Goal: Navigation & Orientation: Find specific page/section

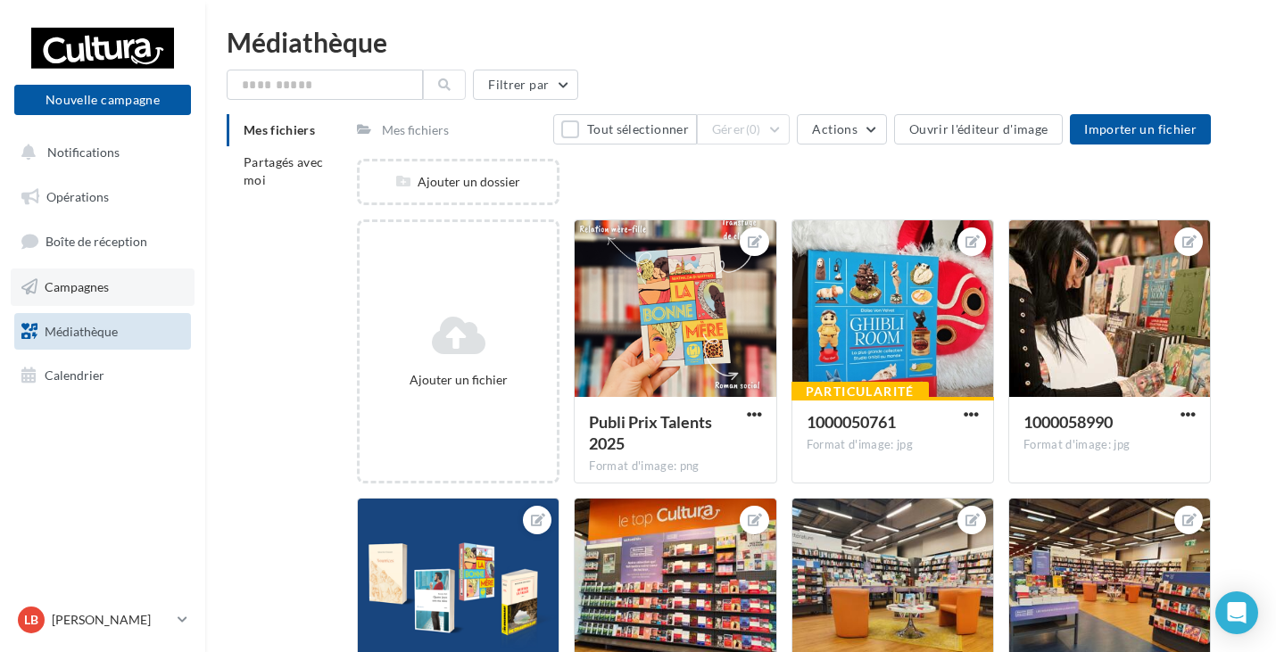
click at [105, 285] on span "Campagnes" at bounding box center [77, 286] width 64 height 15
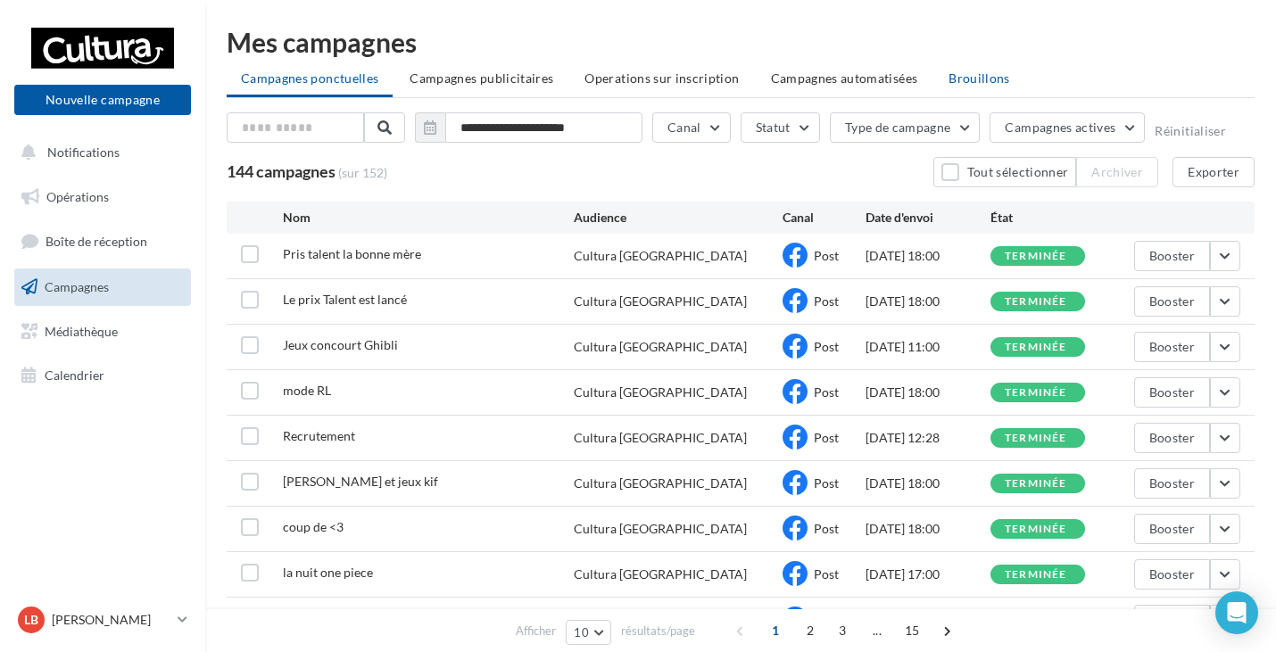
click at [973, 71] on span "Brouillons" at bounding box center [980, 78] width 62 height 15
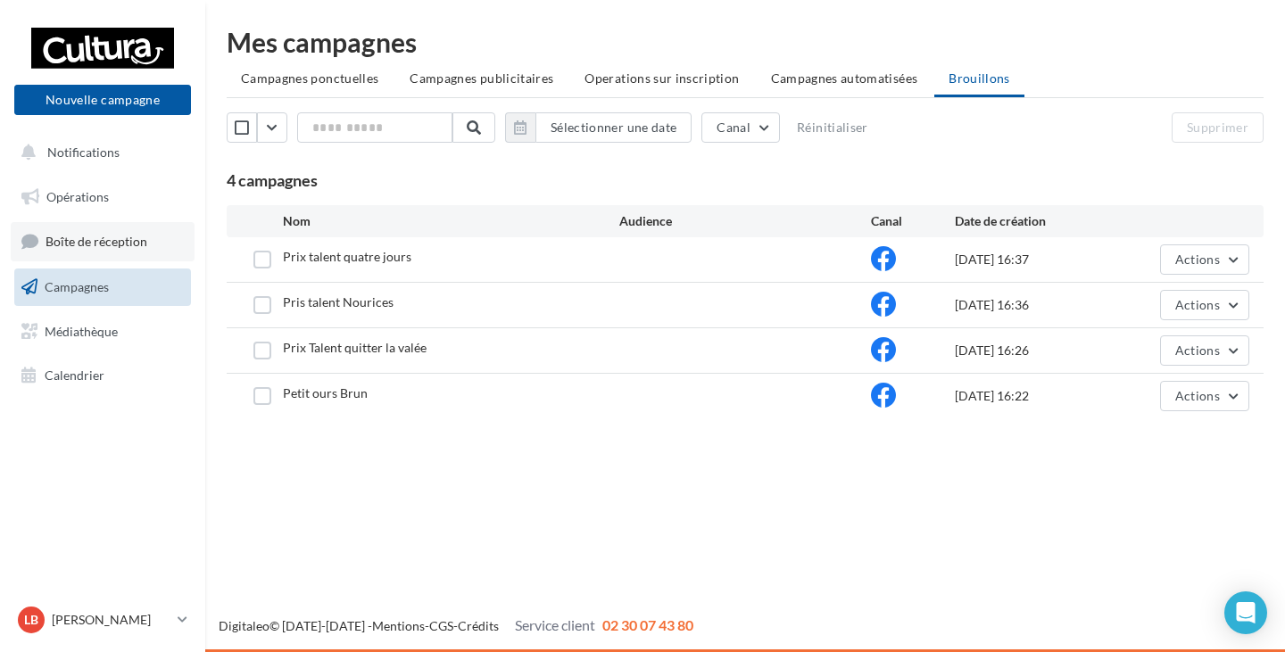
click at [137, 249] on span "Boîte de réception" at bounding box center [97, 241] width 102 height 15
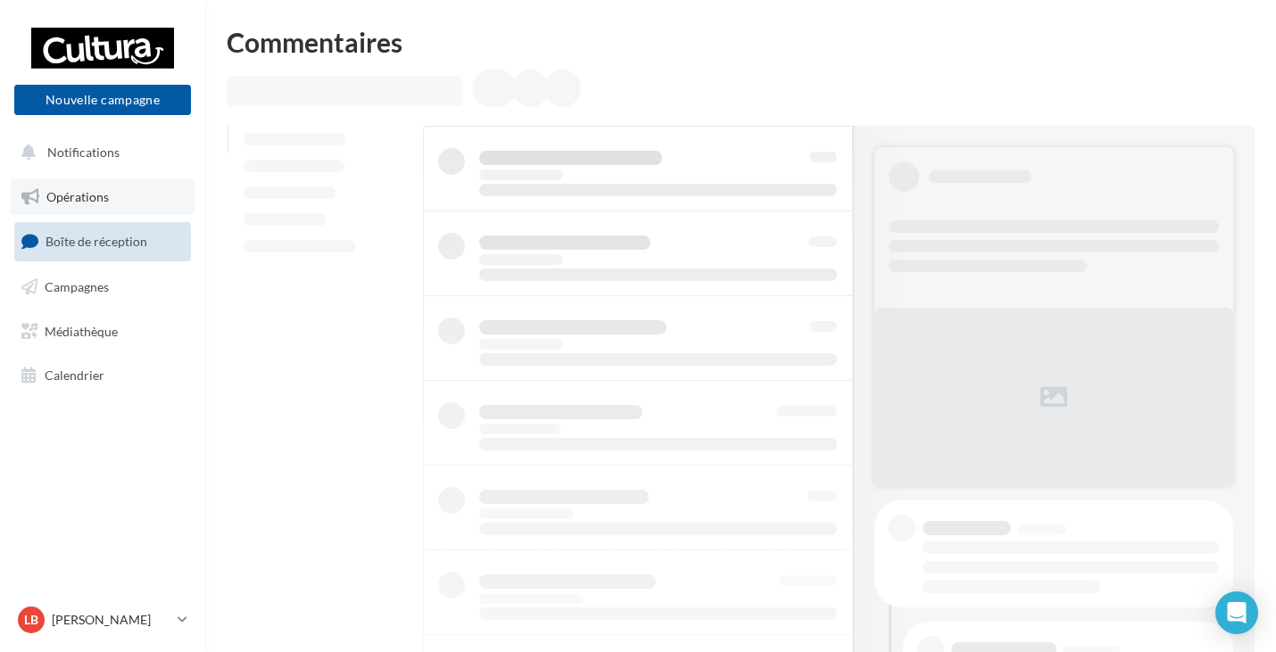
click at [103, 202] on span "Opérations" at bounding box center [77, 196] width 62 height 15
